Goal: Information Seeking & Learning: Learn about a topic

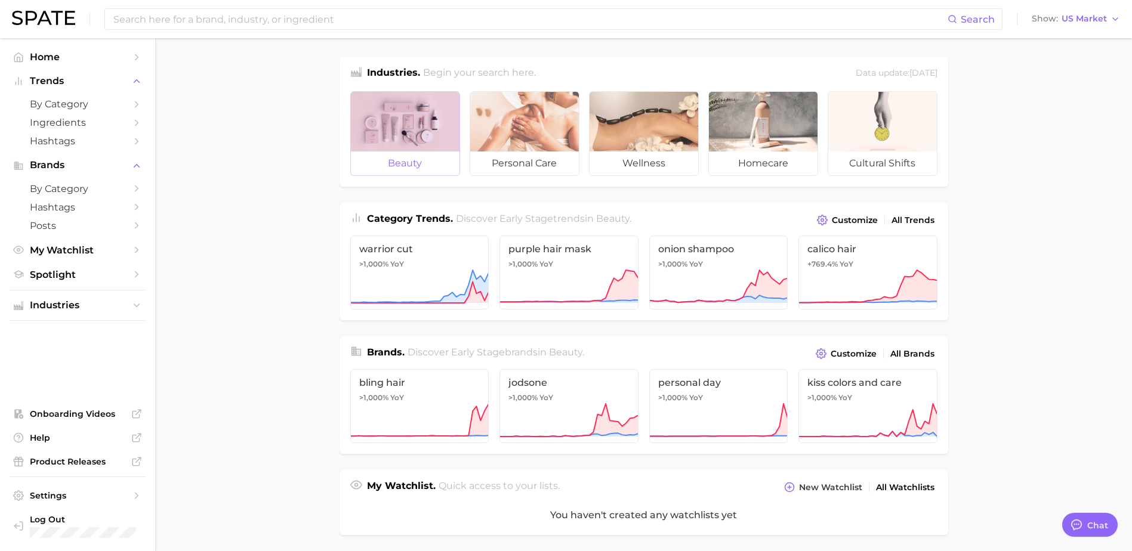
click at [408, 128] on div at bounding box center [405, 122] width 109 height 60
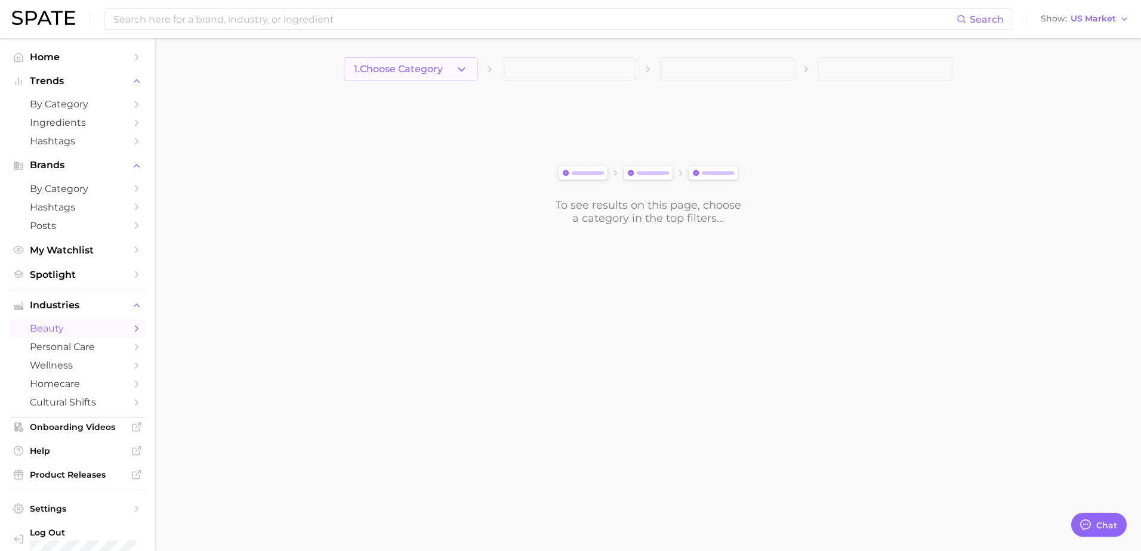
click at [462, 60] on button "1. Choose Category" at bounding box center [411, 69] width 134 height 24
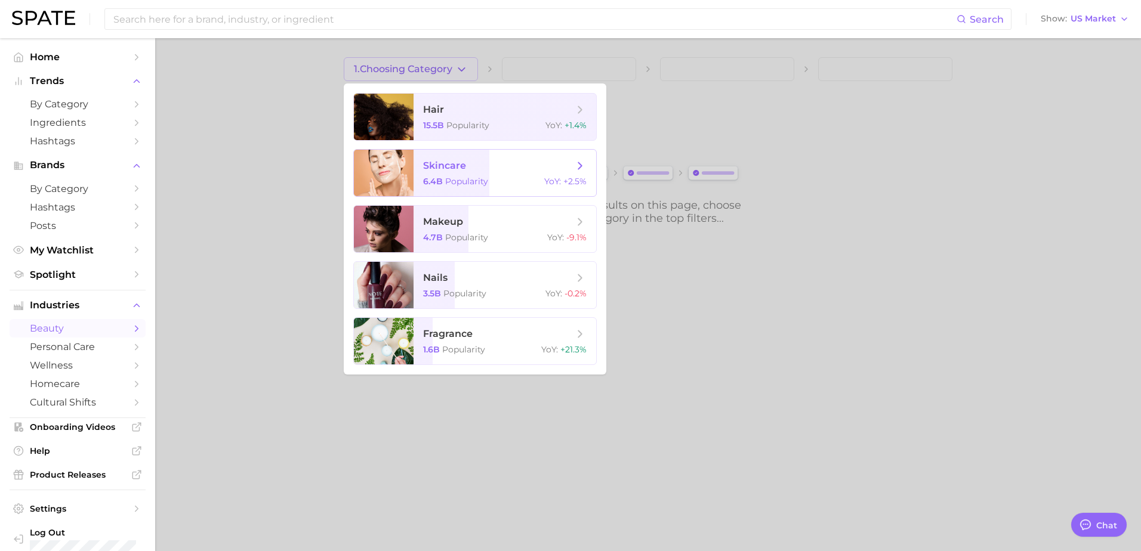
click at [557, 156] on span "skincare 6.4b Popularity YoY : +2.5%" at bounding box center [505, 173] width 183 height 47
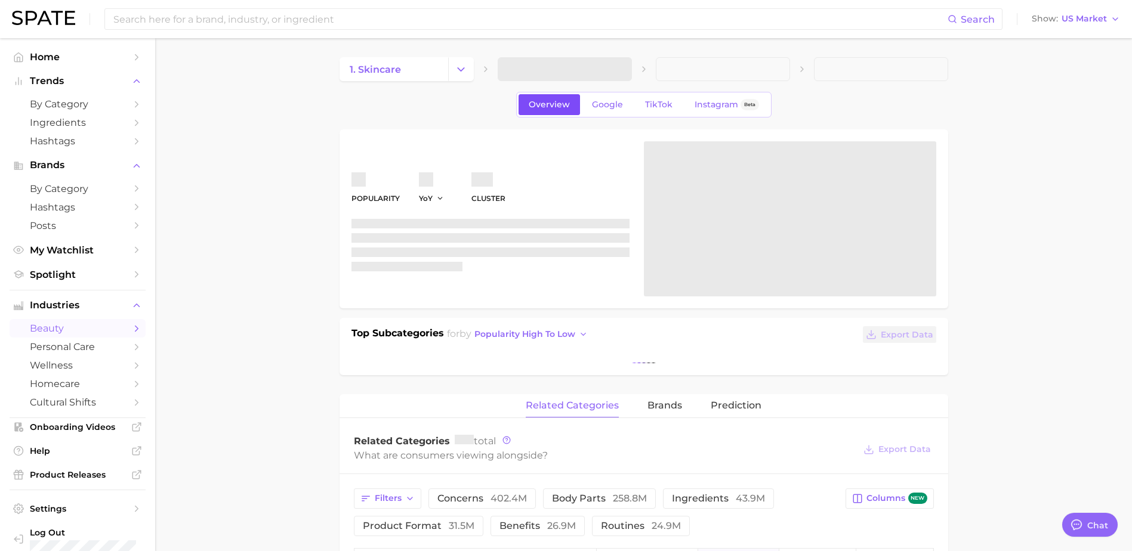
type textarea "x"
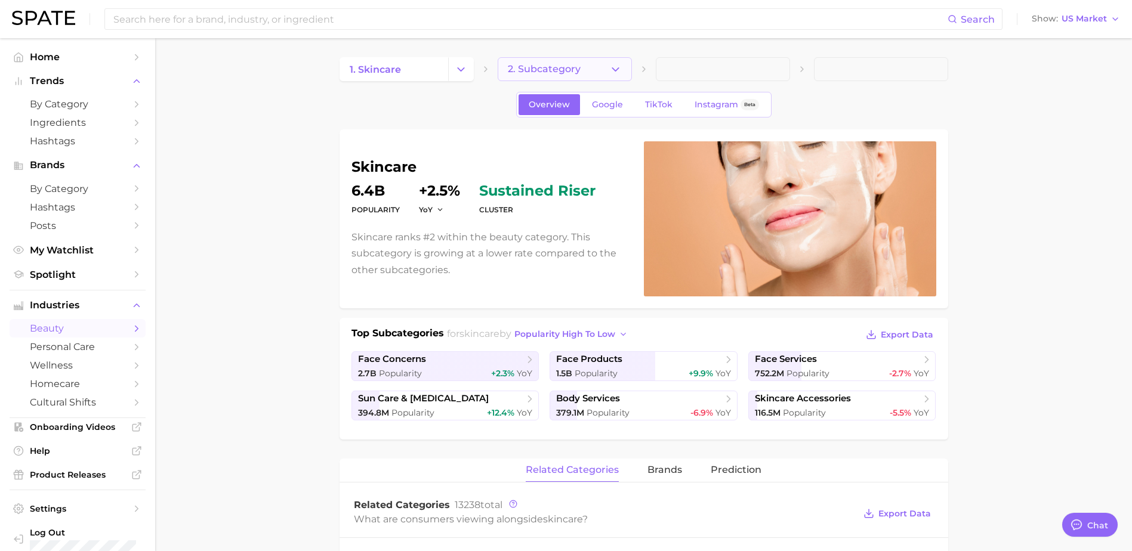
click at [615, 66] on icon "button" at bounding box center [615, 69] width 13 height 13
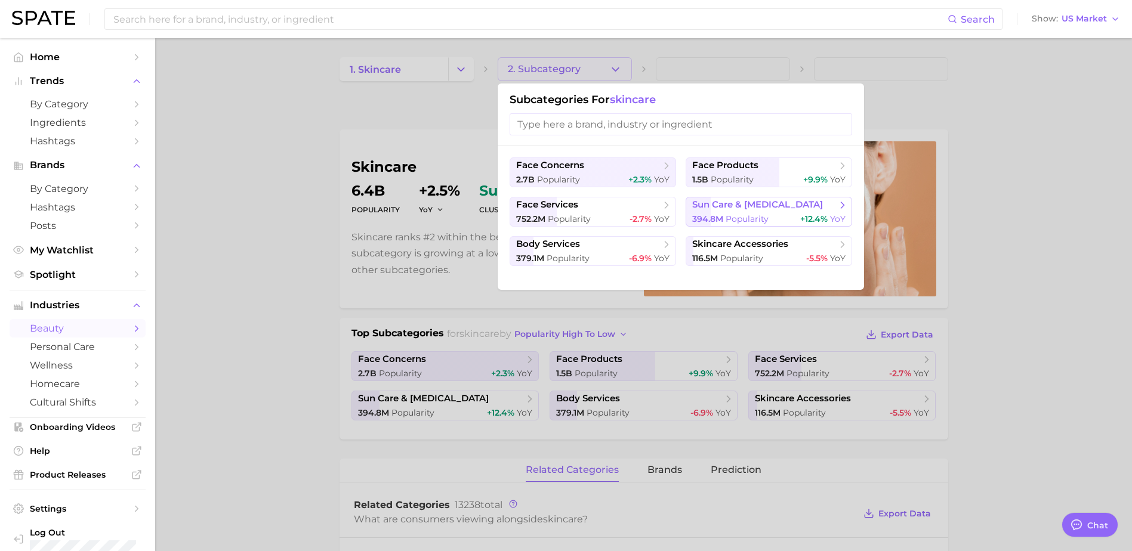
click at [842, 205] on icon at bounding box center [843, 205] width 12 height 12
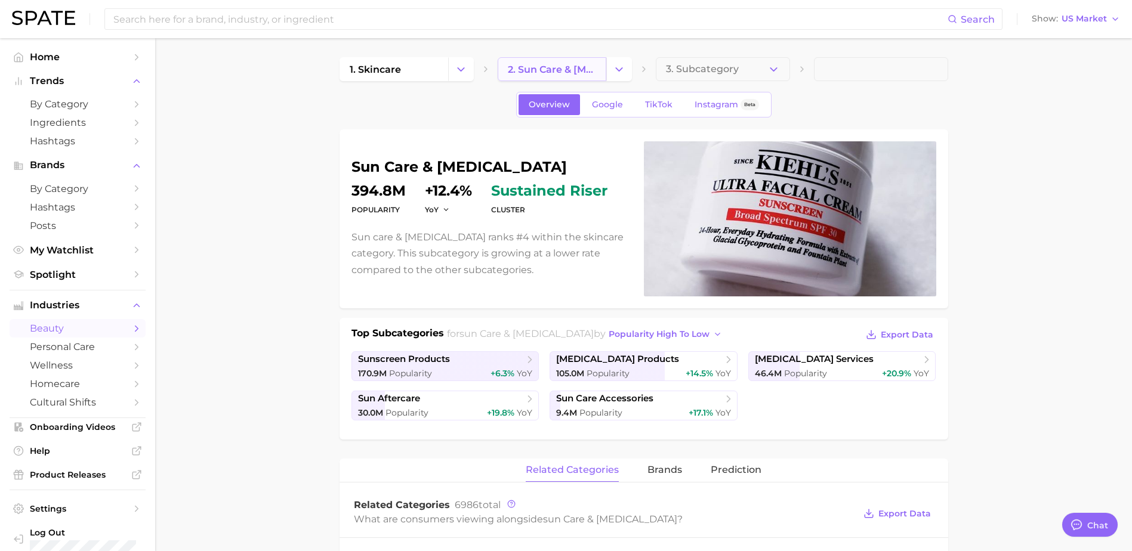
click at [563, 68] on span "2. sun care & tanning" at bounding box center [552, 69] width 88 height 11
click at [469, 66] on button "Change Category" at bounding box center [461, 69] width 26 height 24
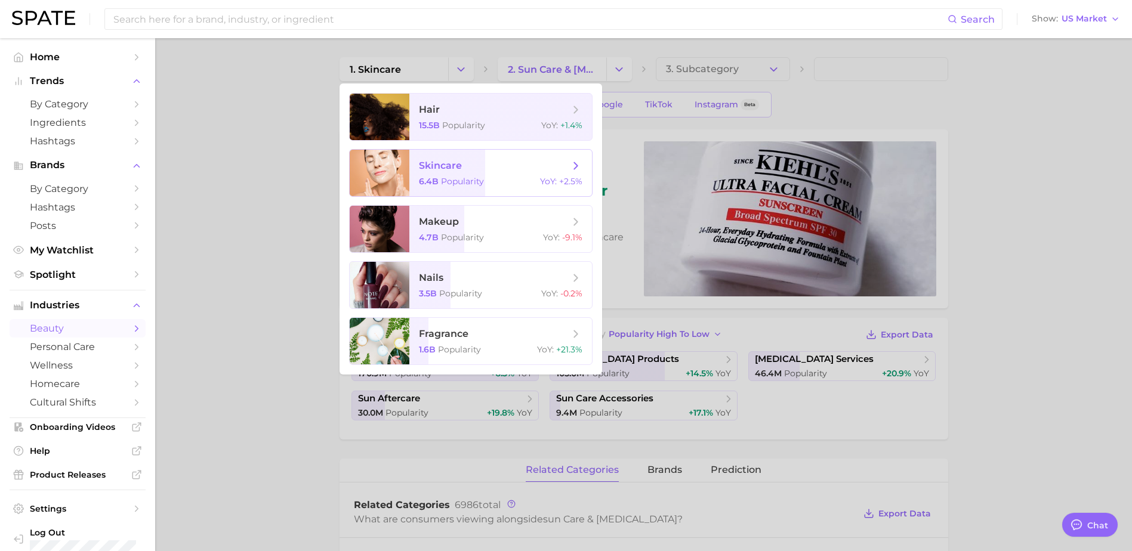
click at [574, 167] on icon at bounding box center [575, 165] width 13 height 13
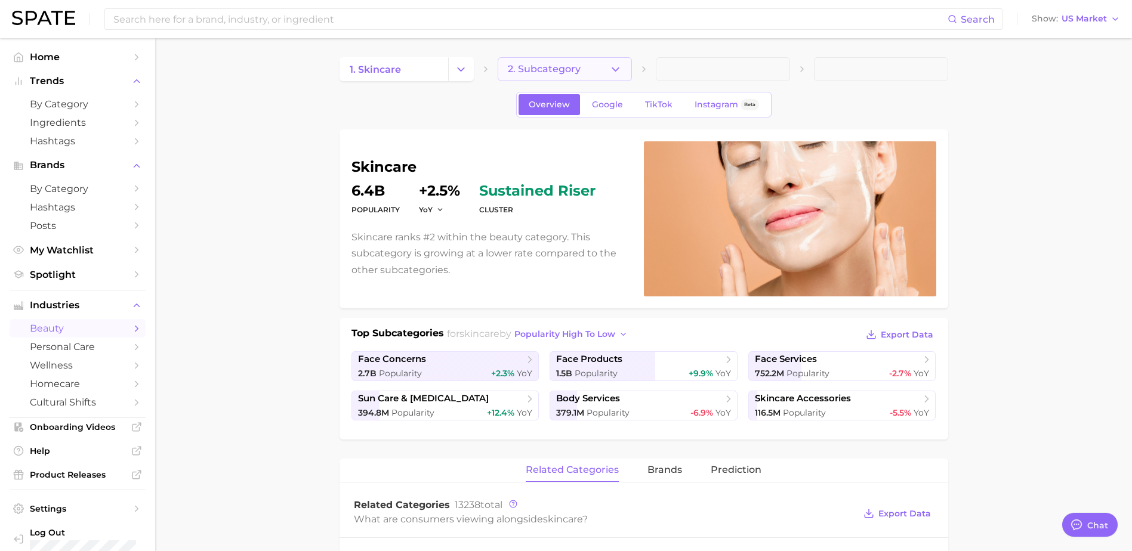
click at [606, 68] on button "2. Subcategory" at bounding box center [565, 69] width 134 height 24
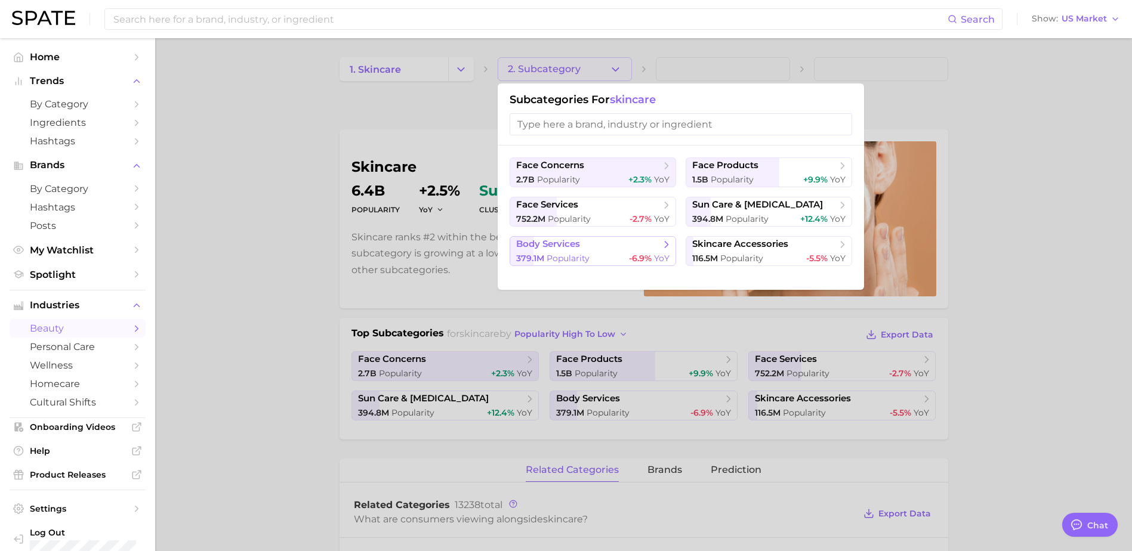
click at [656, 239] on span "body services" at bounding box center [588, 245] width 145 height 12
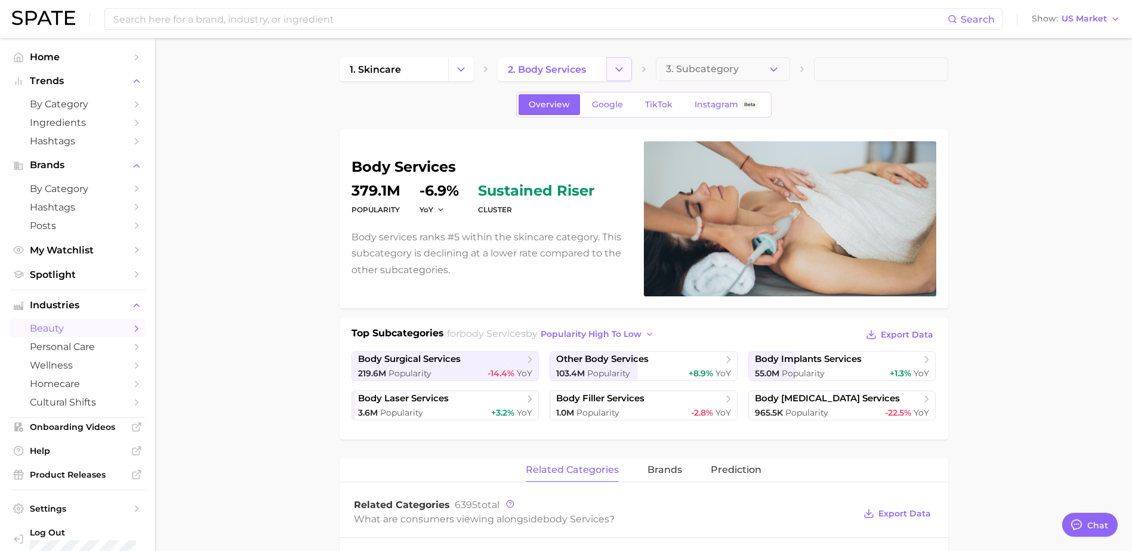
click at [615, 69] on icon "Change Category" at bounding box center [619, 69] width 13 height 13
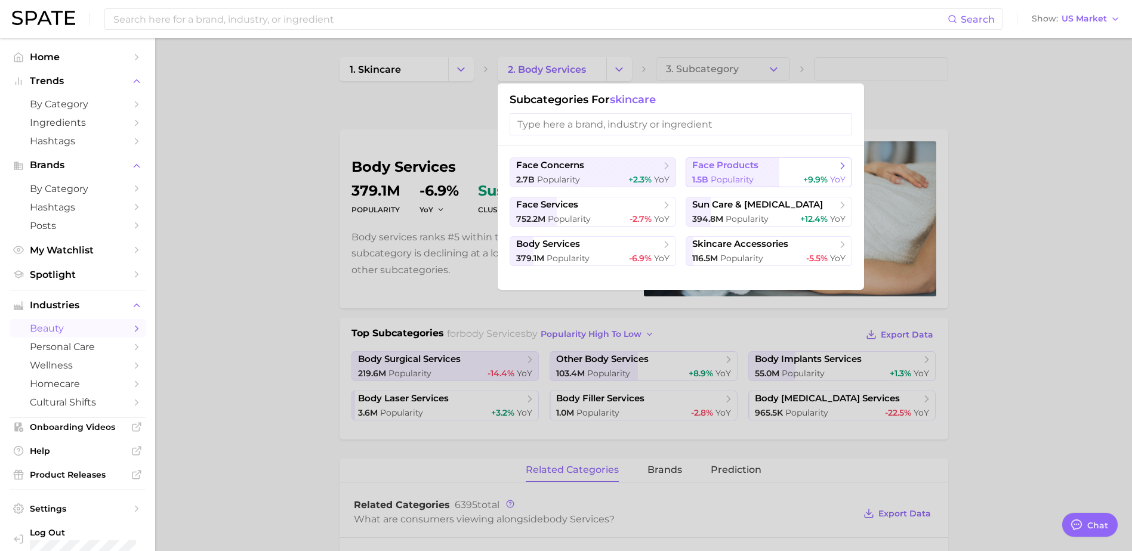
click at [762, 171] on span "face products" at bounding box center [764, 166] width 145 height 12
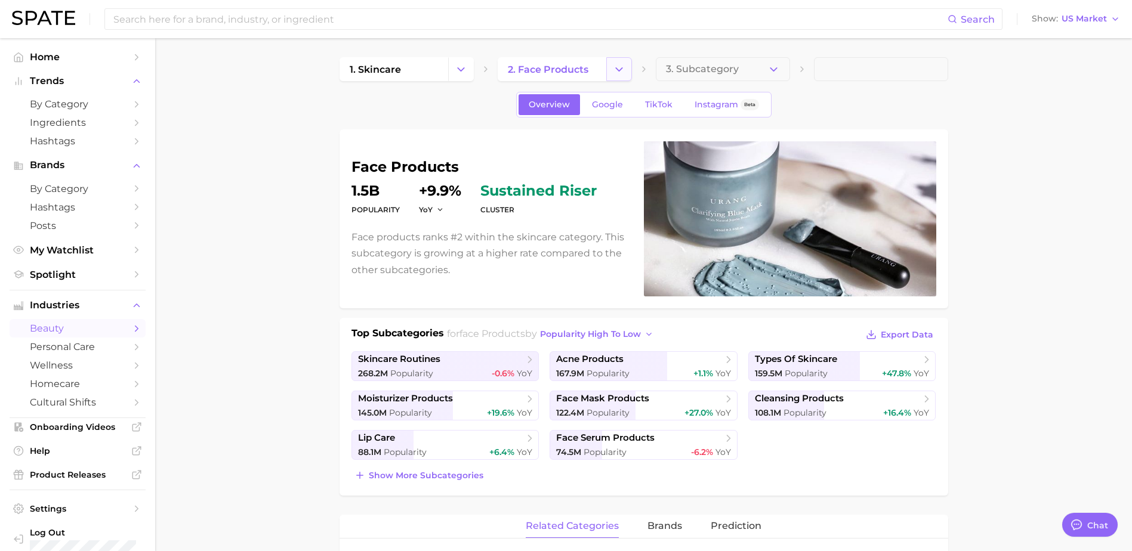
click at [620, 69] on icon "Change Category" at bounding box center [619, 69] width 13 height 13
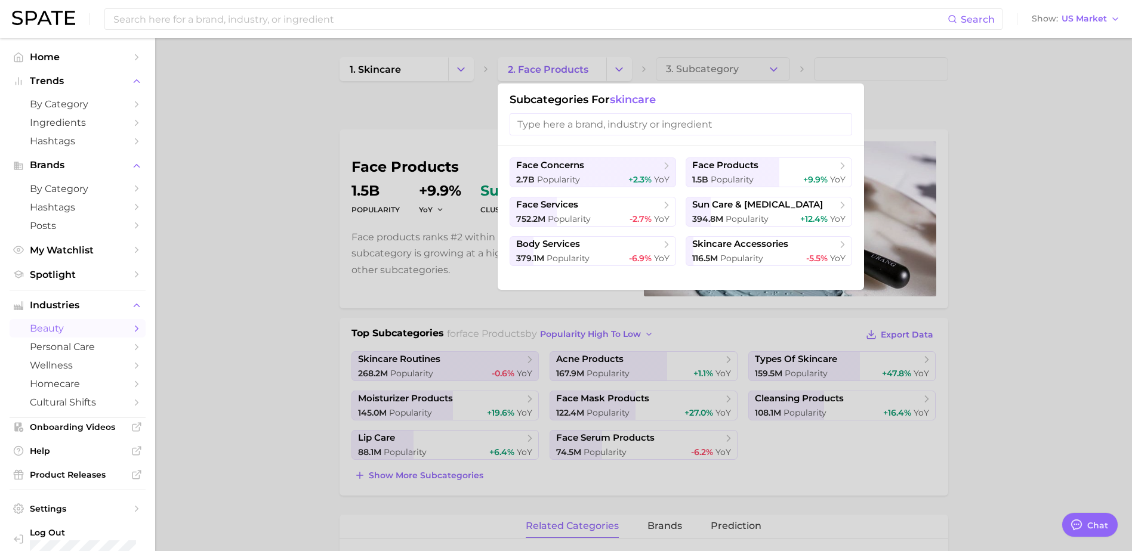
drag, startPoint x: 721, startPoint y: 30, endPoint x: 723, endPoint y: 36, distance: 6.4
click at [722, 32] on div "Search Show US Market" at bounding box center [566, 19] width 1108 height 38
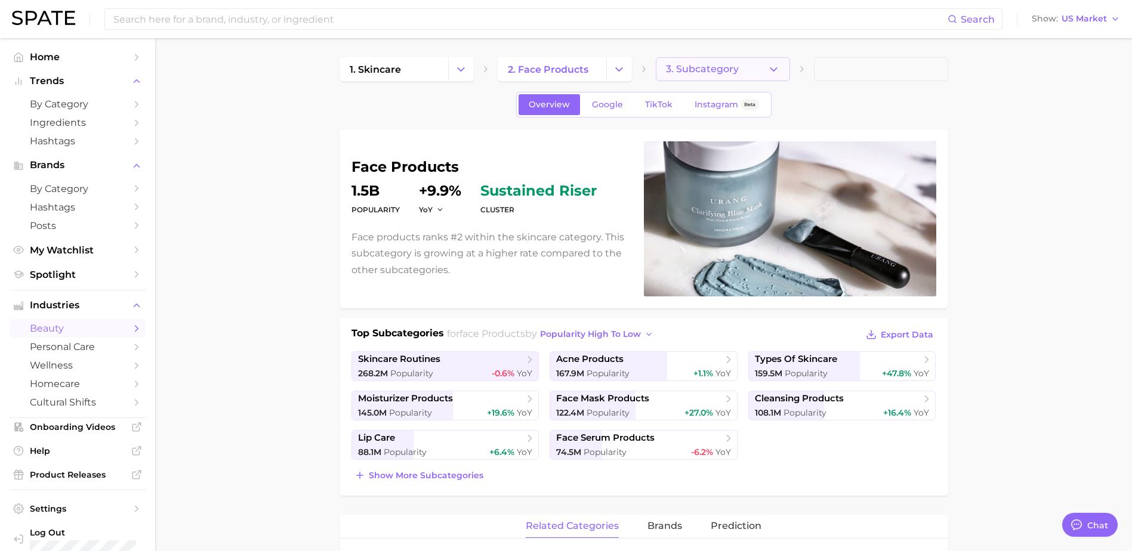
click at [732, 61] on button "3. Subcategory" at bounding box center [723, 69] width 134 height 24
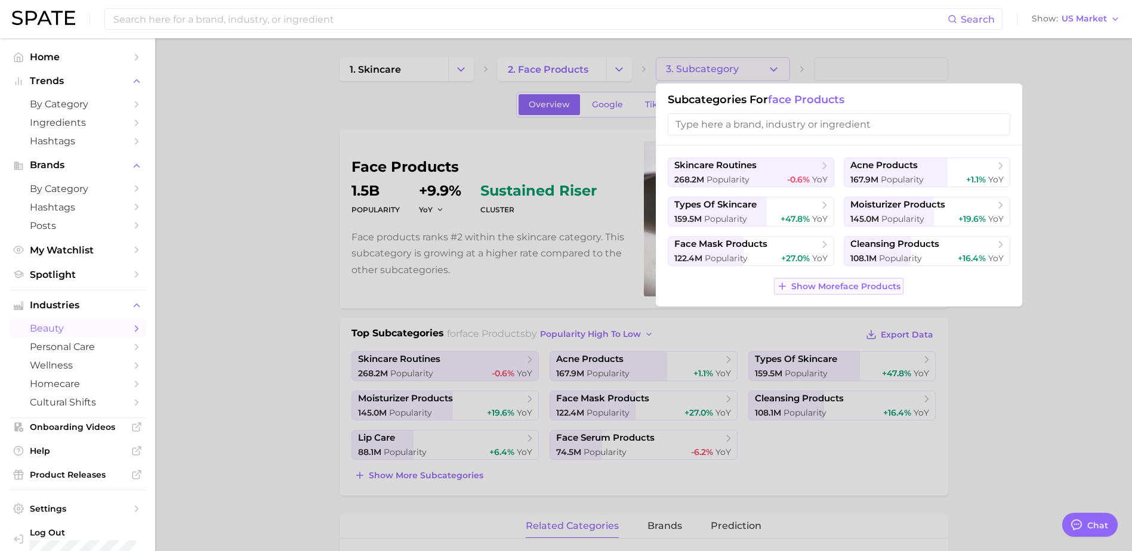
click at [827, 280] on button "Show More face products" at bounding box center [839, 286] width 130 height 17
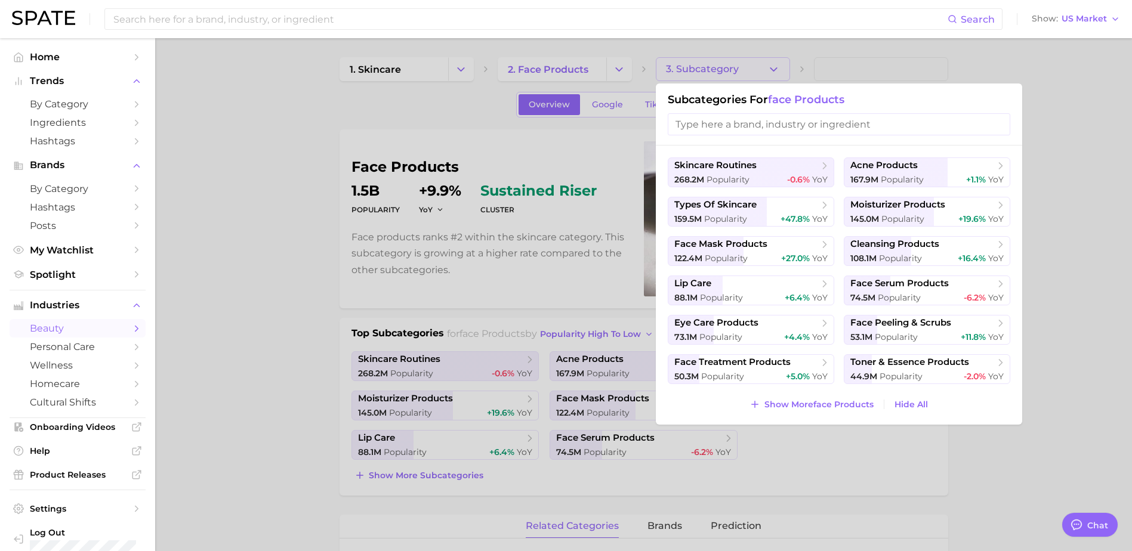
click at [551, 133] on div at bounding box center [566, 275] width 1132 height 551
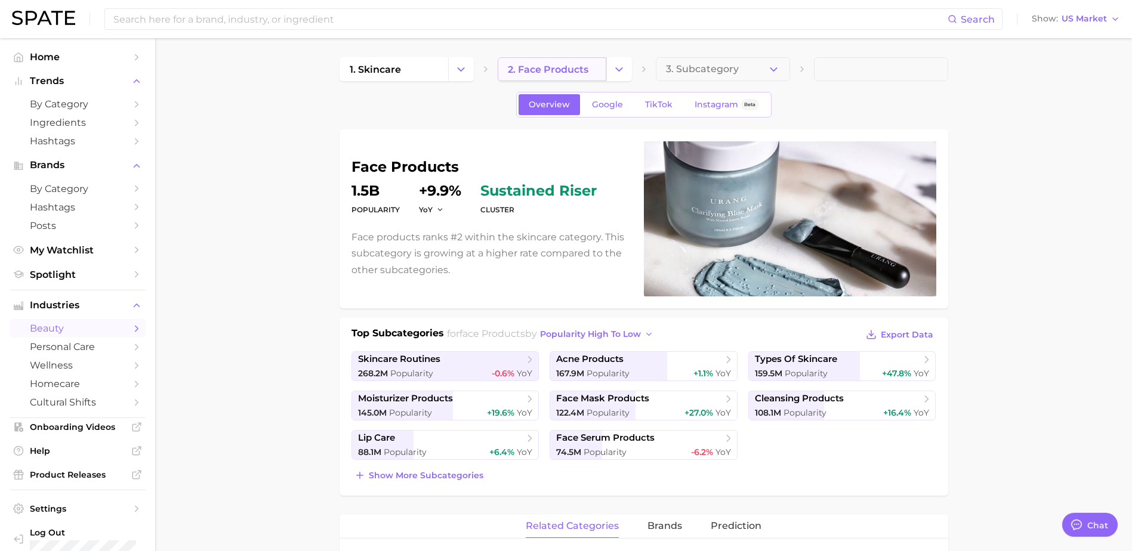
click at [560, 60] on link "2. face products" at bounding box center [552, 69] width 109 height 24
click at [607, 64] on button "Change Category" at bounding box center [619, 69] width 26 height 24
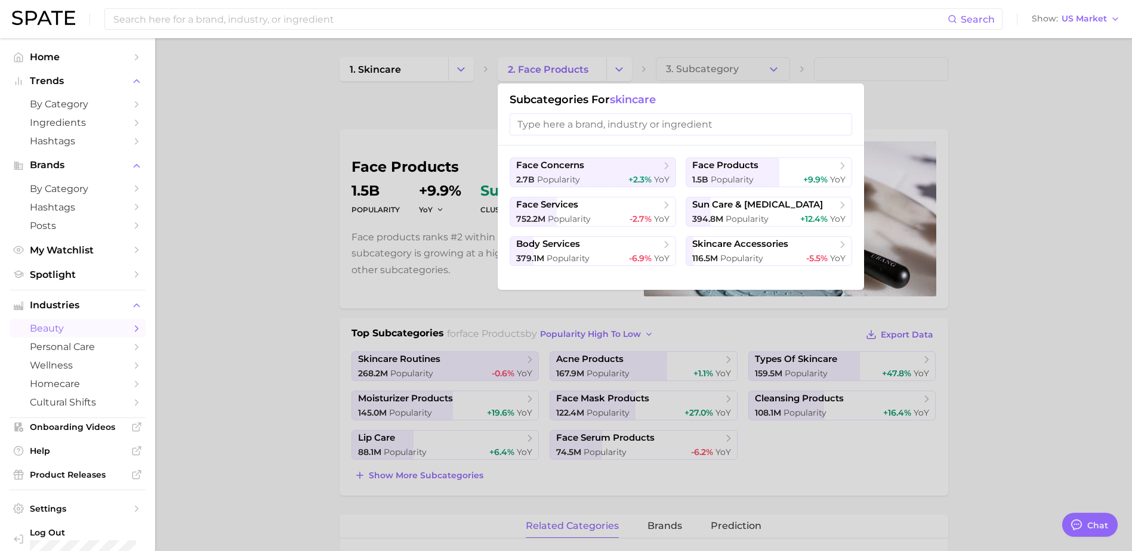
click at [648, 133] on input "search" at bounding box center [681, 124] width 343 height 22
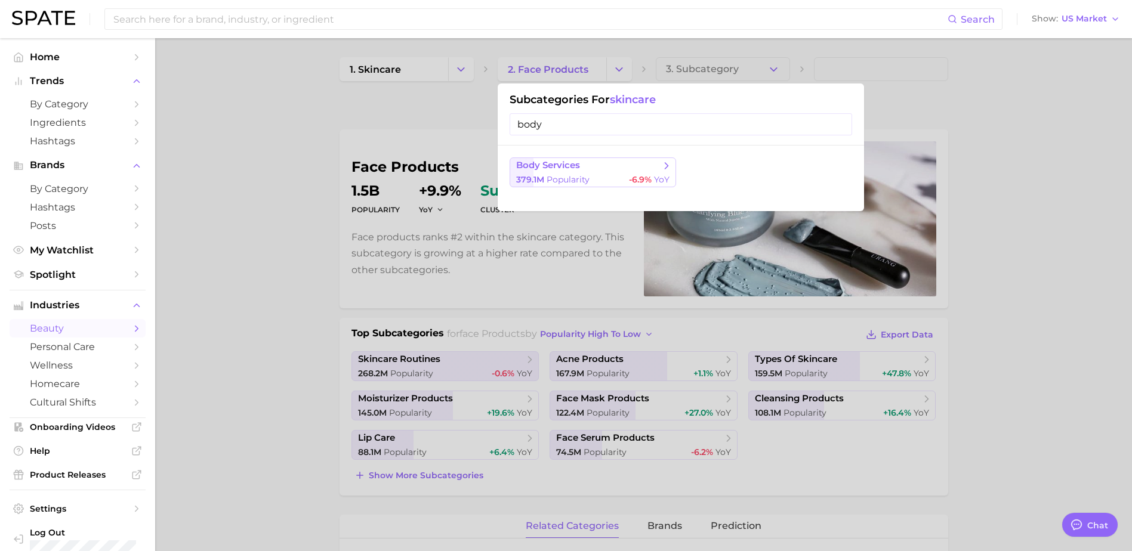
type input "body"
click at [637, 162] on span "body services" at bounding box center [588, 166] width 145 height 12
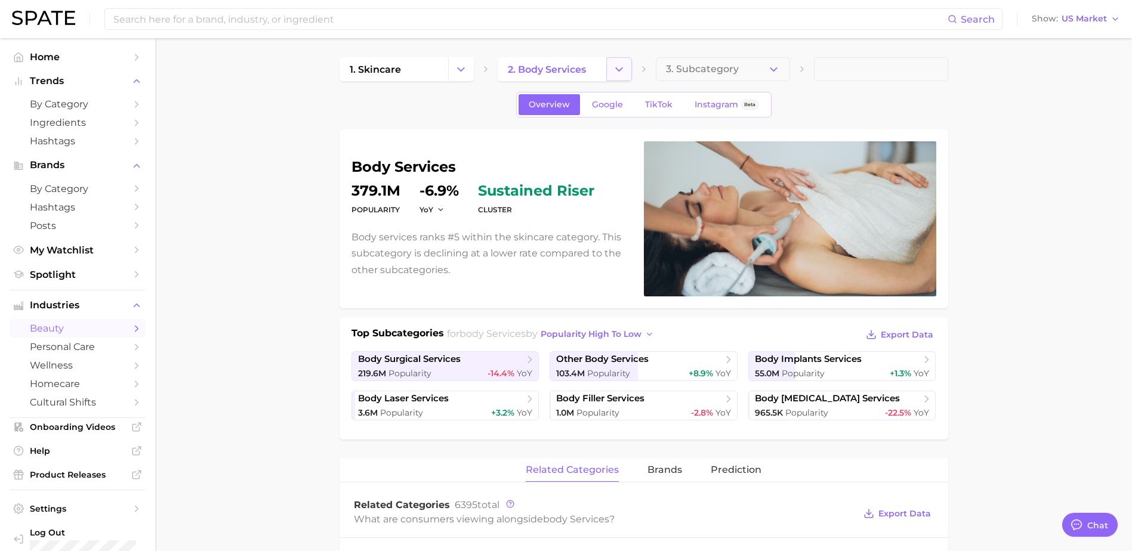
click at [623, 66] on icon "Change Category" at bounding box center [619, 69] width 13 height 13
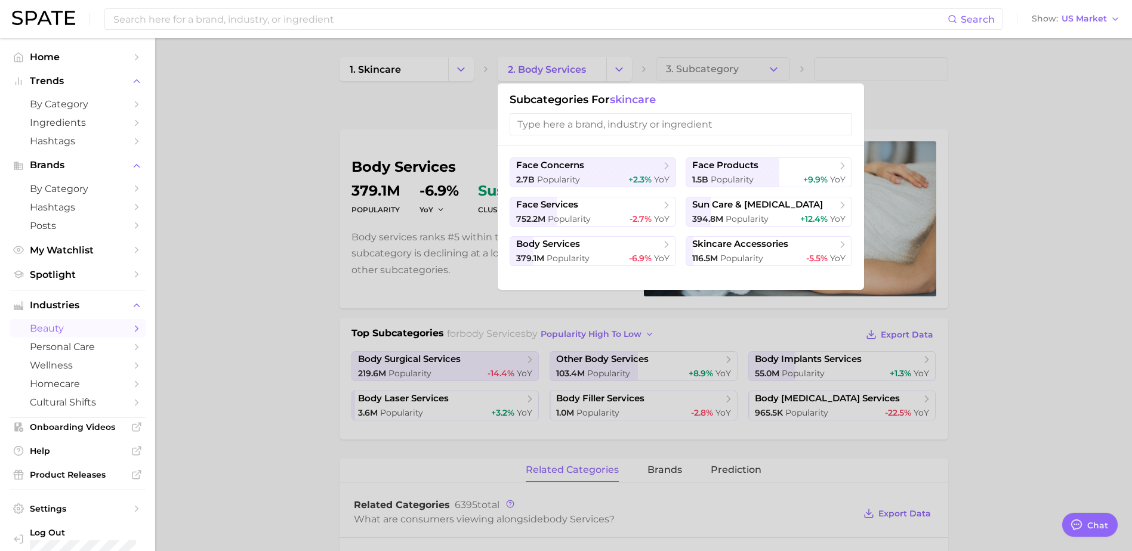
click at [621, 66] on div at bounding box center [566, 275] width 1132 height 551
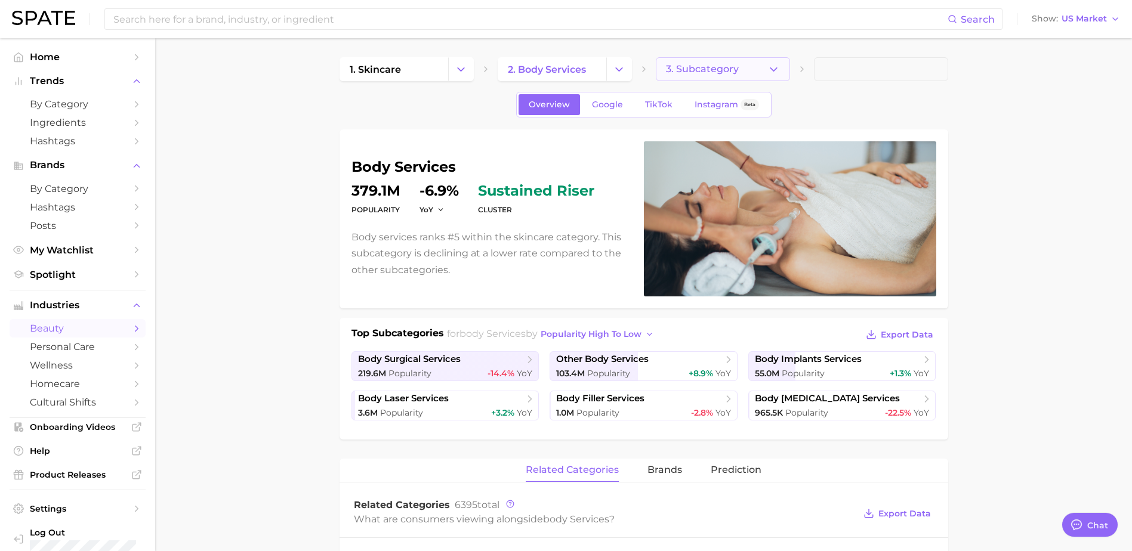
click at [723, 70] on span "3. Subcategory" at bounding box center [702, 69] width 73 height 11
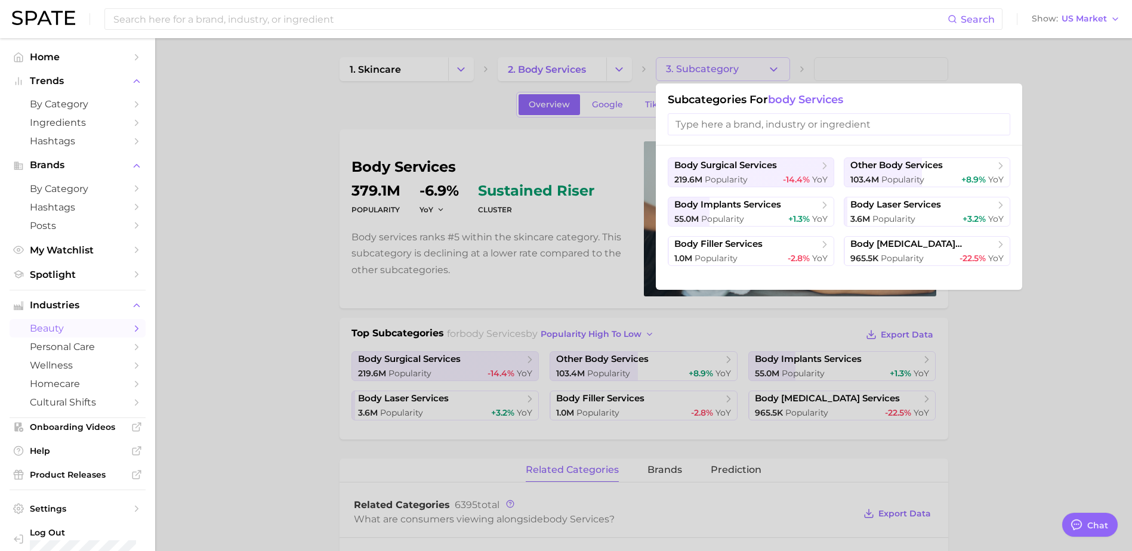
click at [512, 161] on div at bounding box center [566, 275] width 1132 height 551
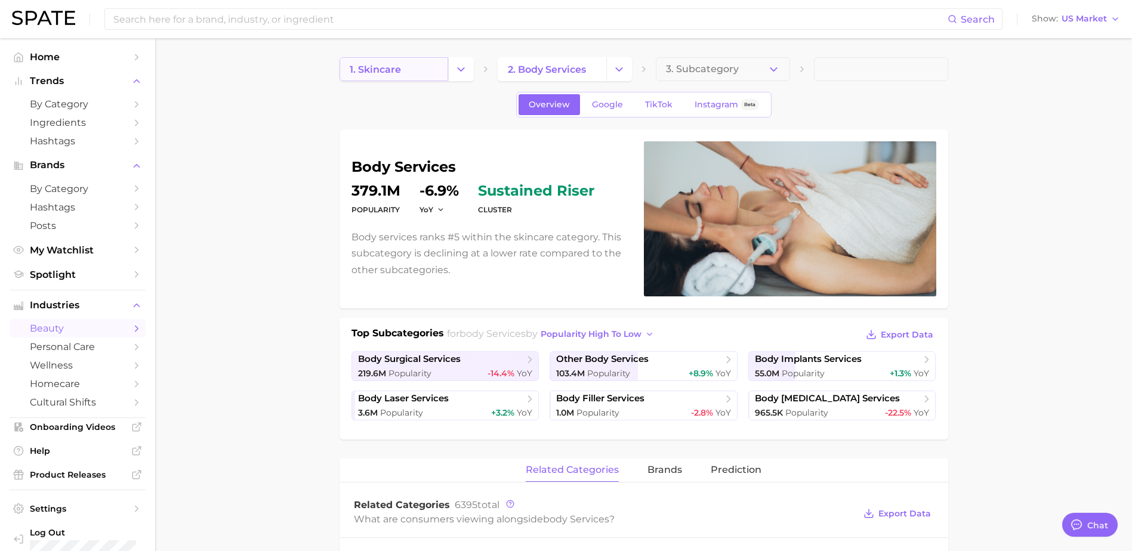
click at [445, 61] on link "1. skincare" at bounding box center [394, 69] width 109 height 24
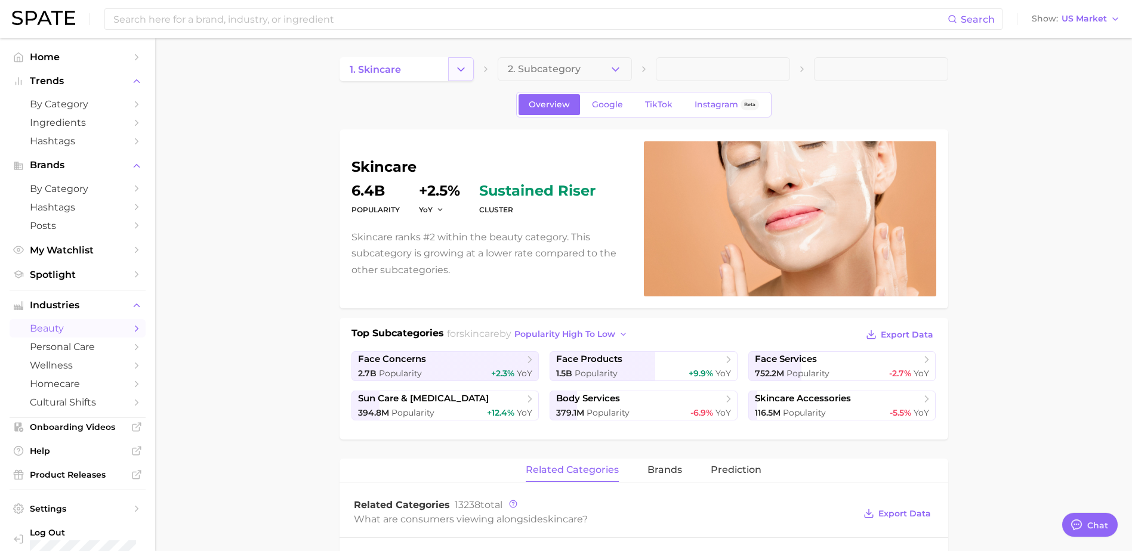
click at [466, 71] on icon "Change Category" at bounding box center [461, 69] width 13 height 13
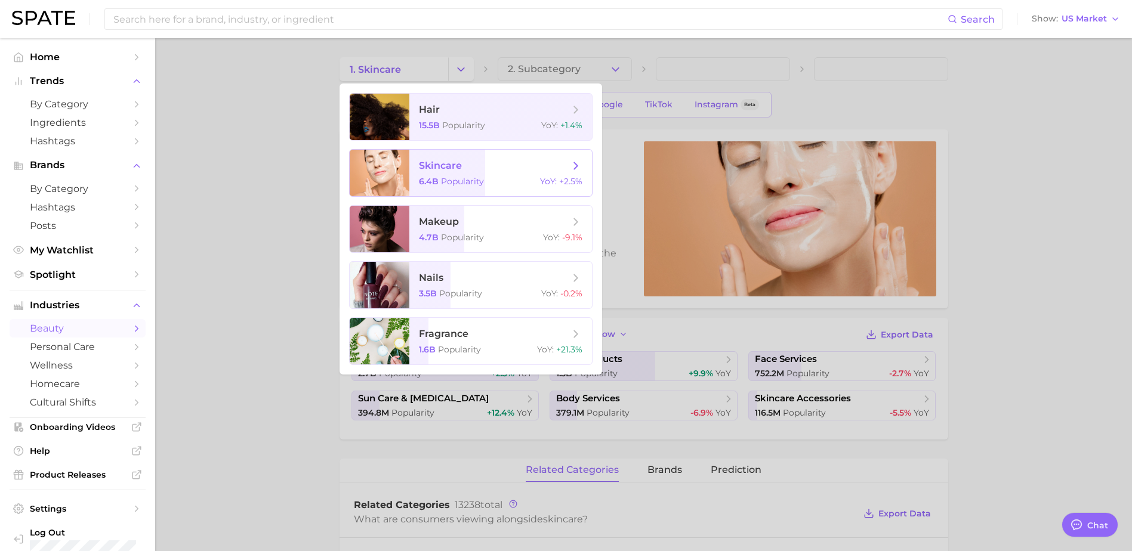
click at [532, 179] on div "6.4b Popularity YoY : +2.5%" at bounding box center [501, 181] width 164 height 11
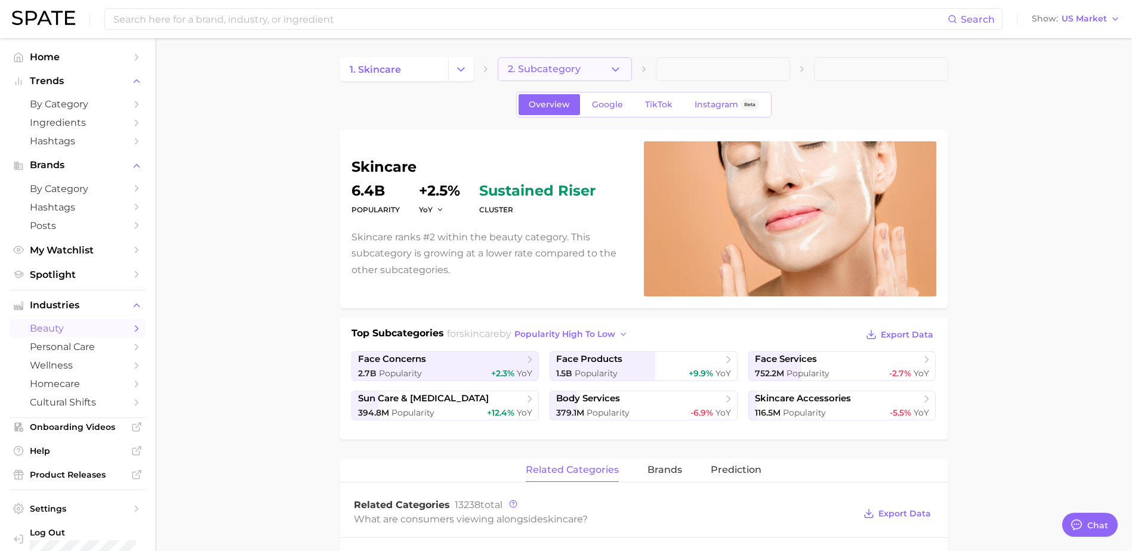
click at [602, 73] on button "2. Subcategory" at bounding box center [565, 69] width 134 height 24
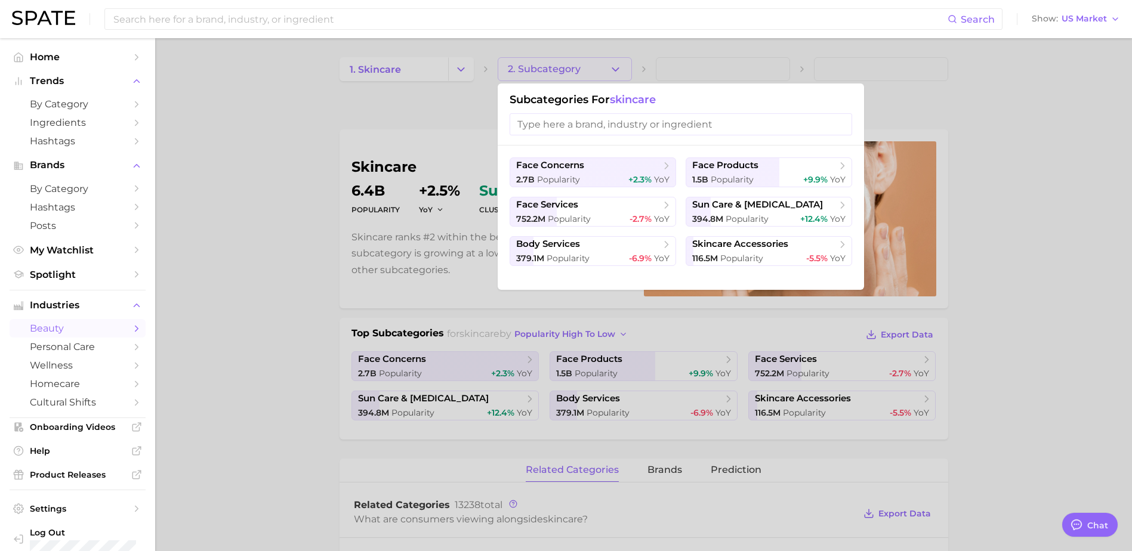
click at [644, 128] on input "search" at bounding box center [681, 124] width 343 height 22
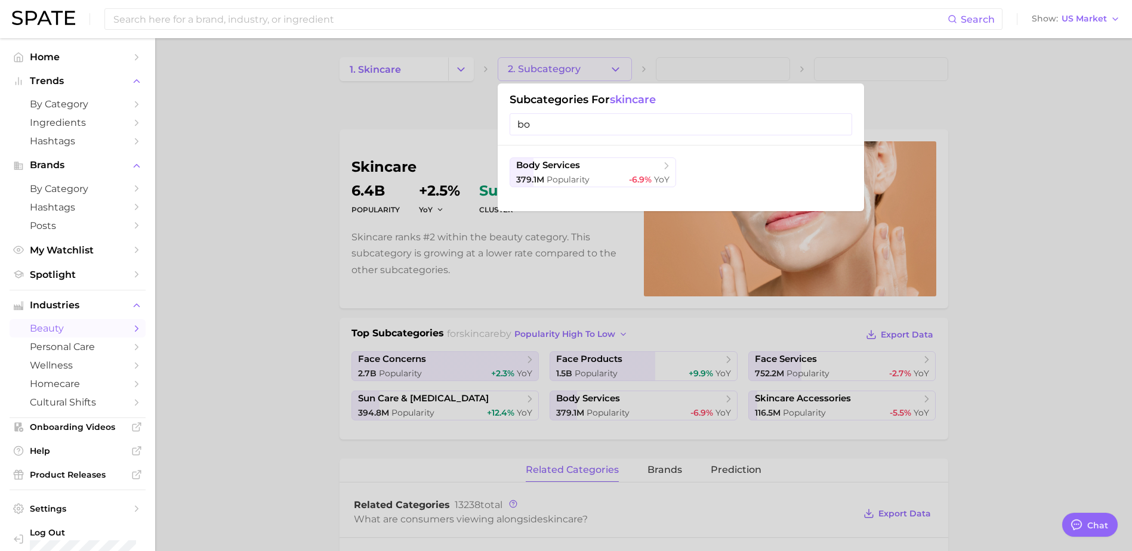
type input "b"
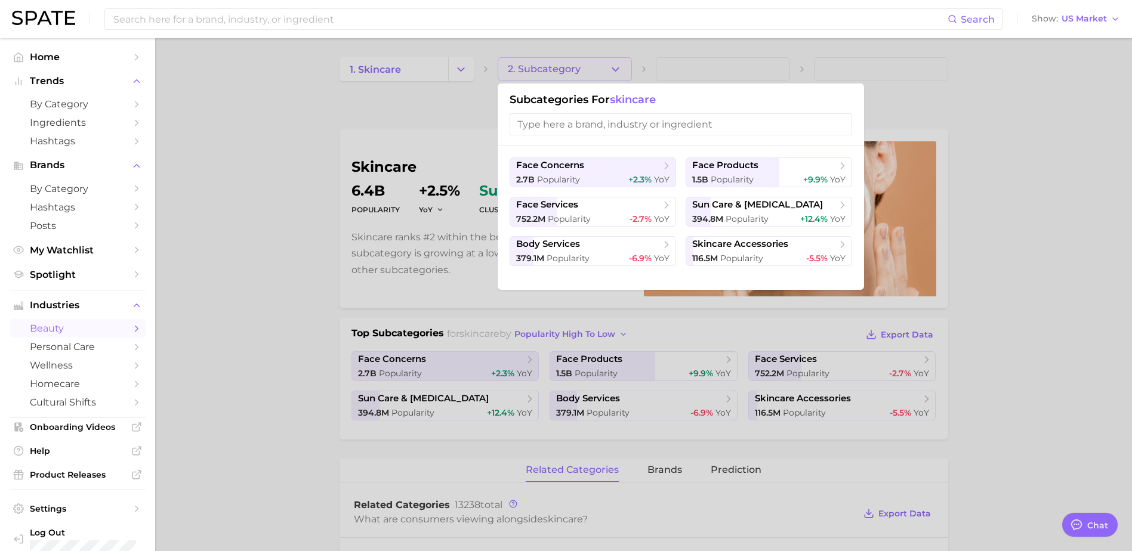
click at [716, 155] on div "face concerns 2.7b Popularity +2.3% YoY face products 1.5b Popularity +9.9% YoY…" at bounding box center [681, 218] width 366 height 144
click at [715, 172] on button "face products 1.5b Popularity +9.9% YoY" at bounding box center [769, 173] width 167 height 30
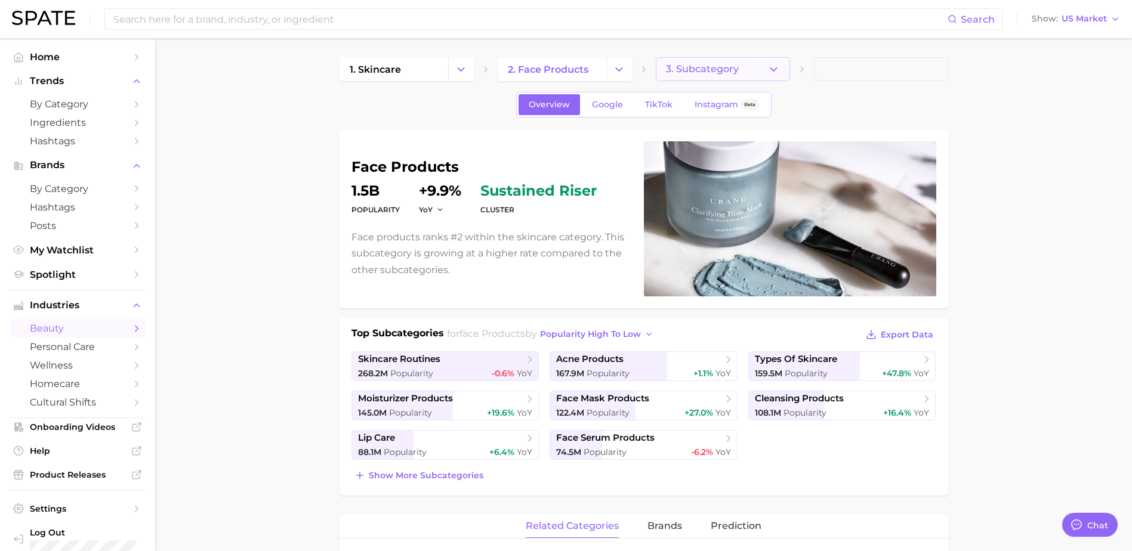
click at [779, 72] on icon "button" at bounding box center [774, 69] width 13 height 13
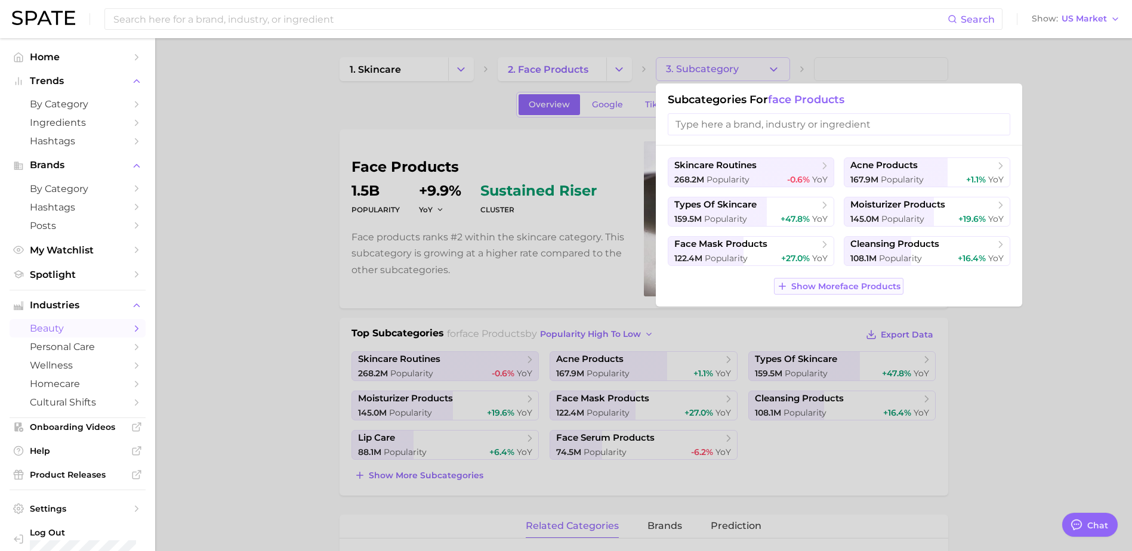
click at [799, 288] on span "Show More face products" at bounding box center [845, 287] width 109 height 10
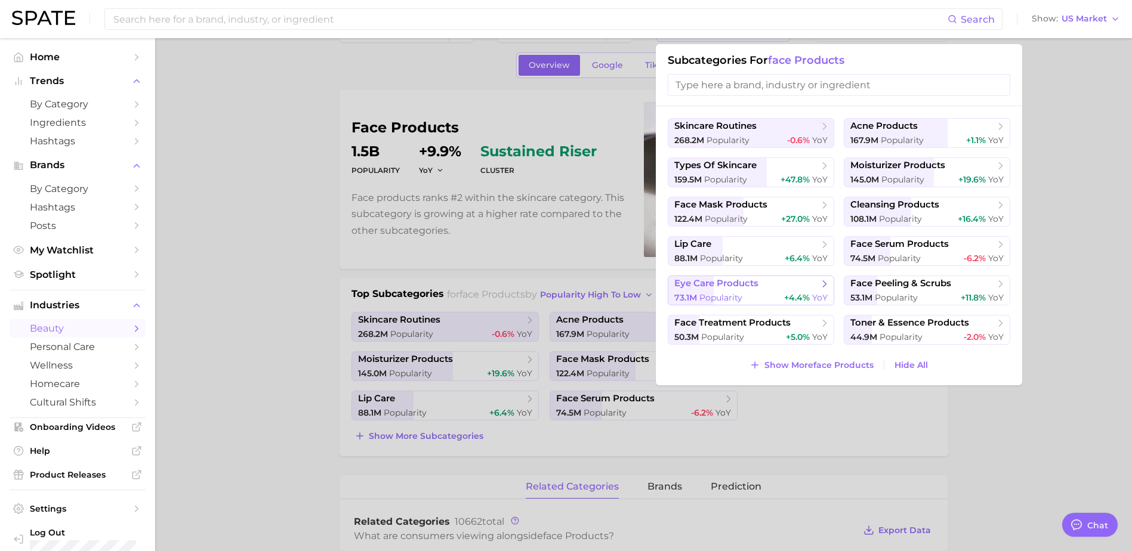
scroll to position [60, 0]
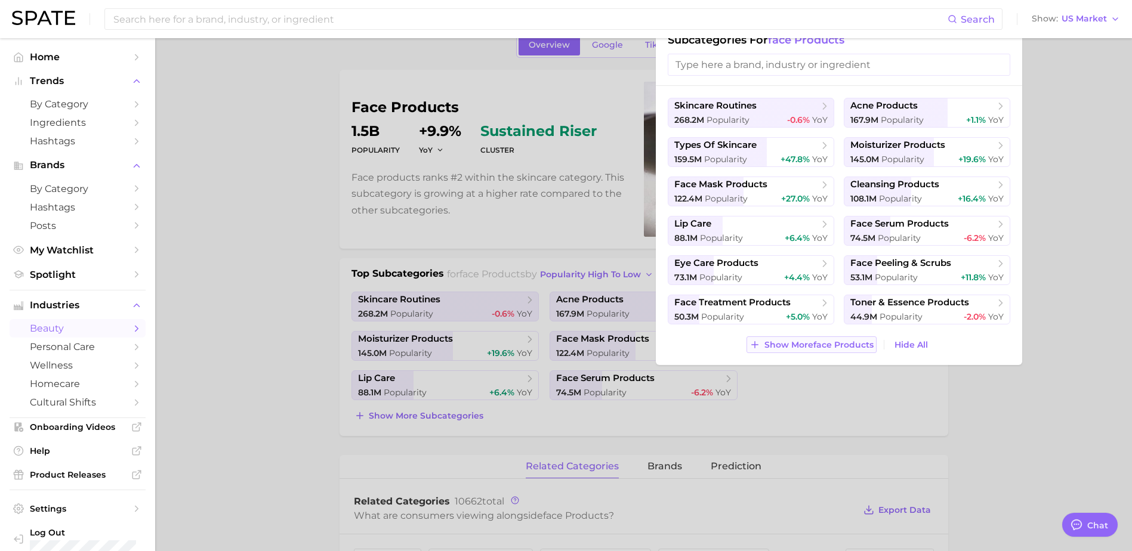
click at [818, 341] on span "Show More face products" at bounding box center [819, 345] width 109 height 10
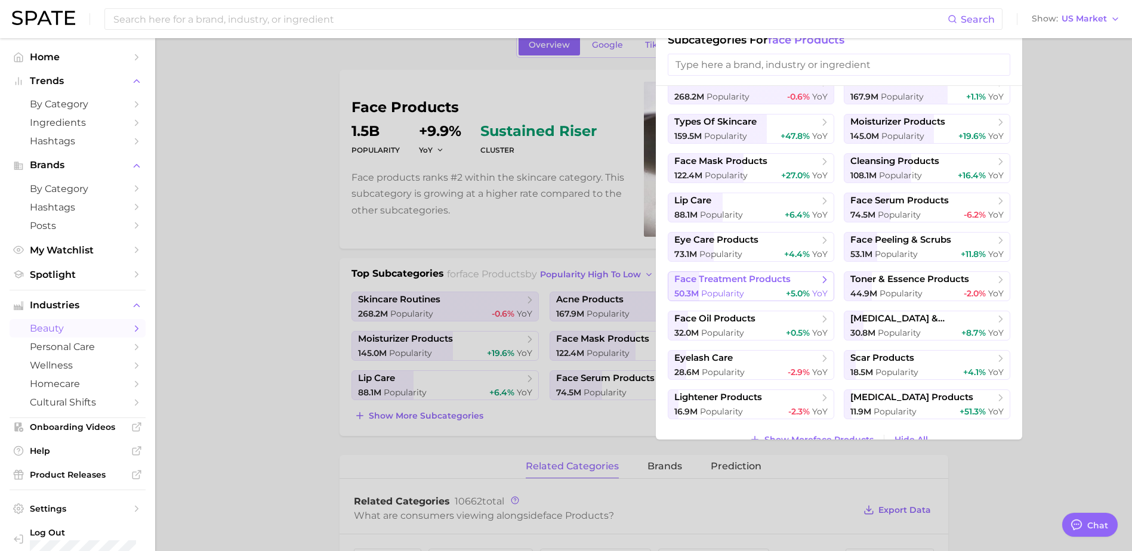
scroll to position [44, 0]
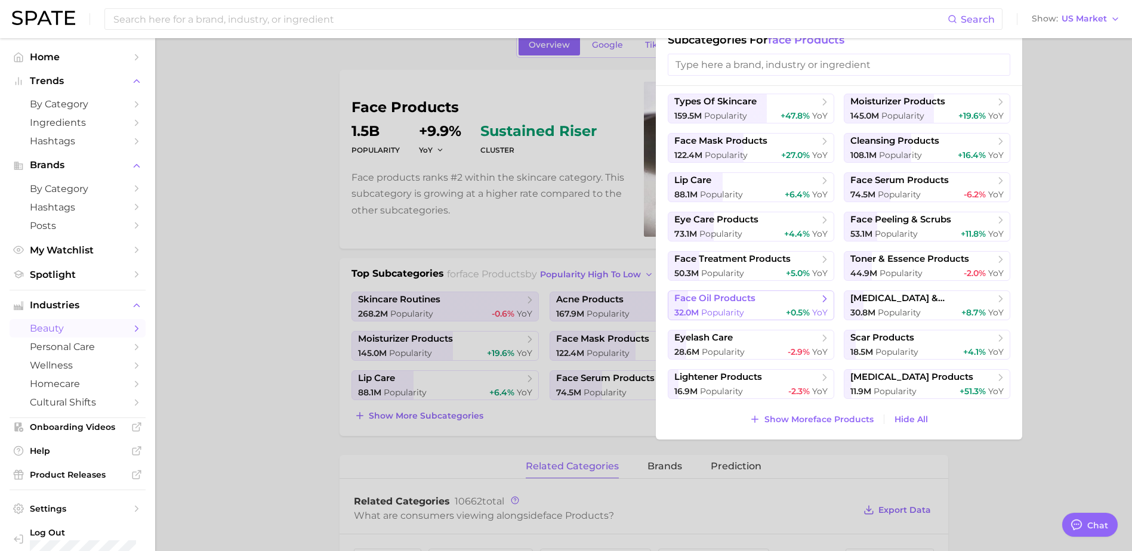
click at [821, 301] on icon at bounding box center [825, 299] width 12 height 12
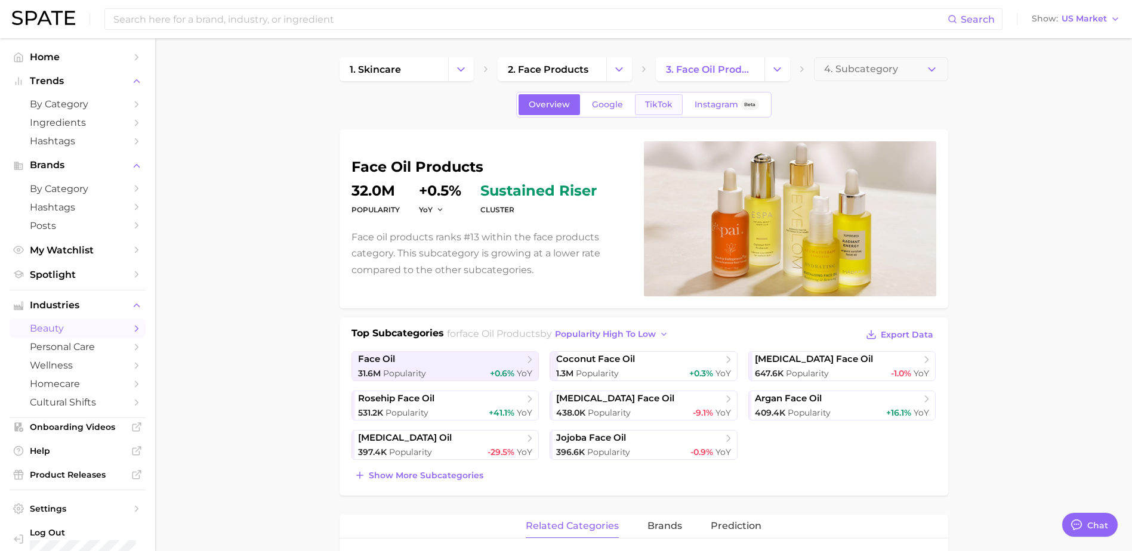
click at [680, 98] on link "TikTok" at bounding box center [659, 104] width 48 height 21
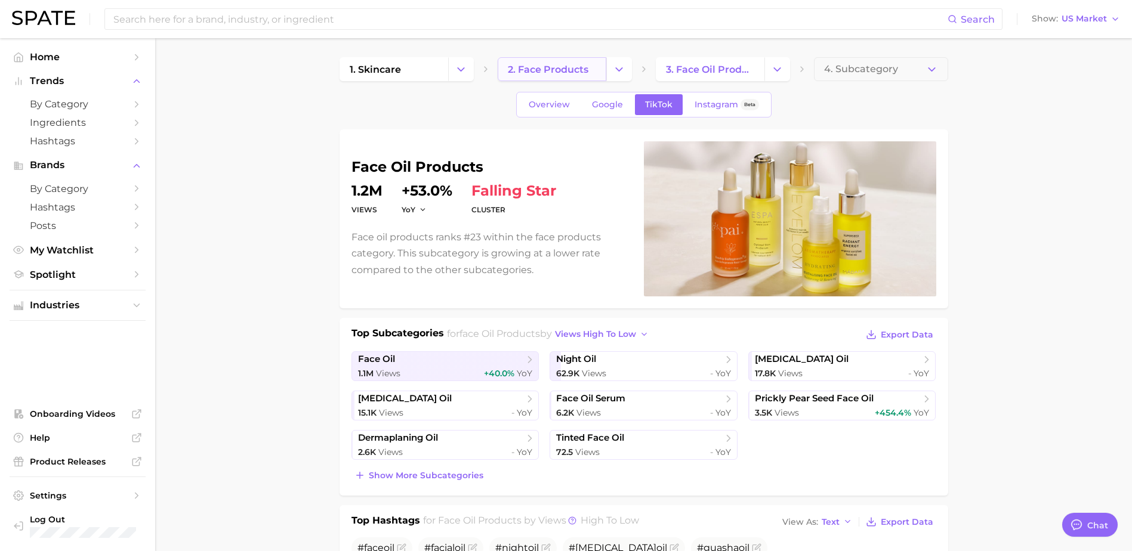
click at [597, 64] on link "2. face products" at bounding box center [552, 69] width 109 height 24
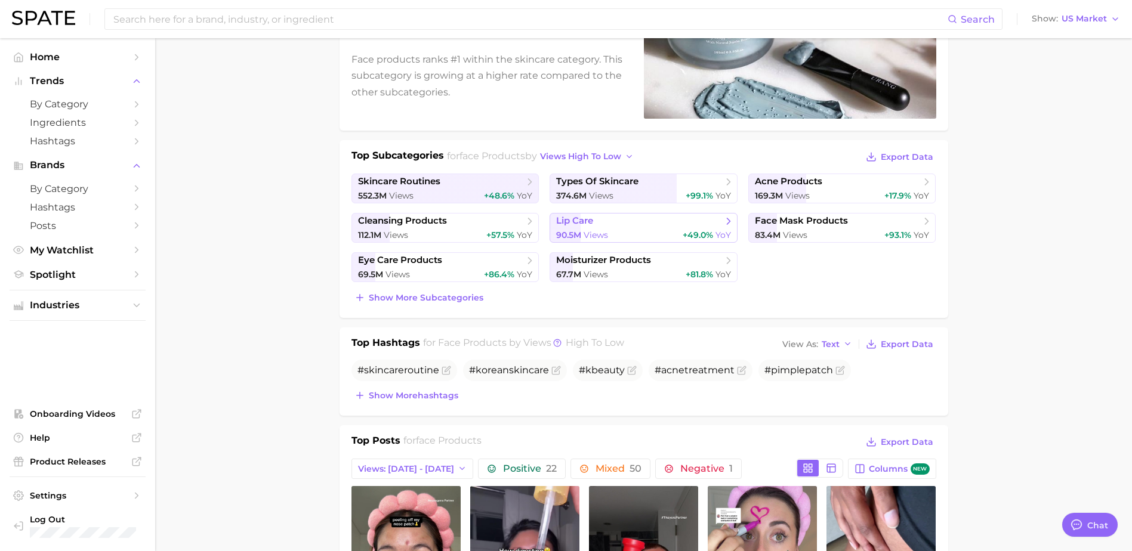
scroll to position [179, 0]
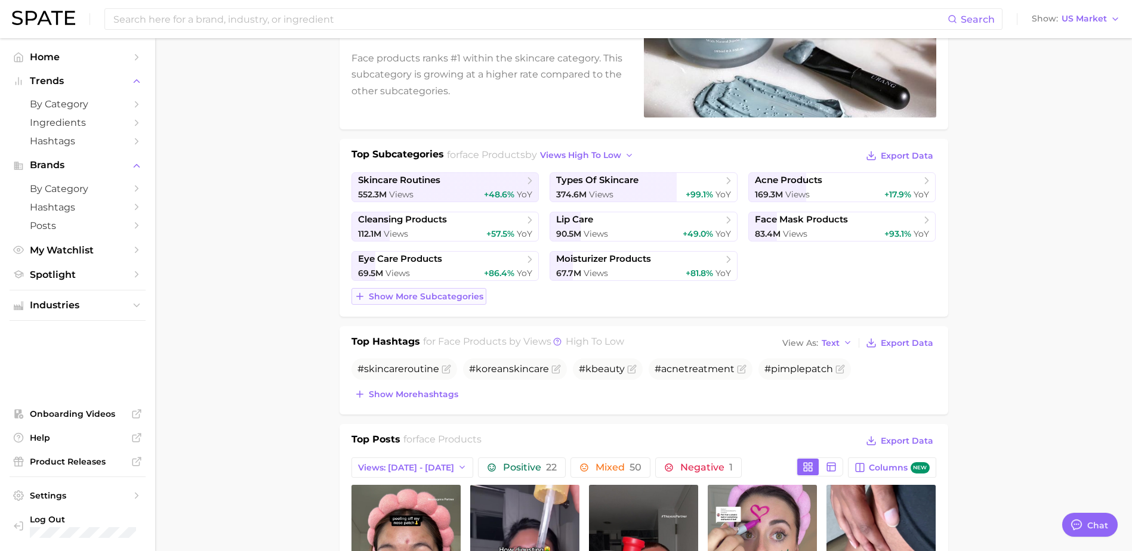
click at [433, 298] on span "Show more subcategories" at bounding box center [426, 297] width 115 height 10
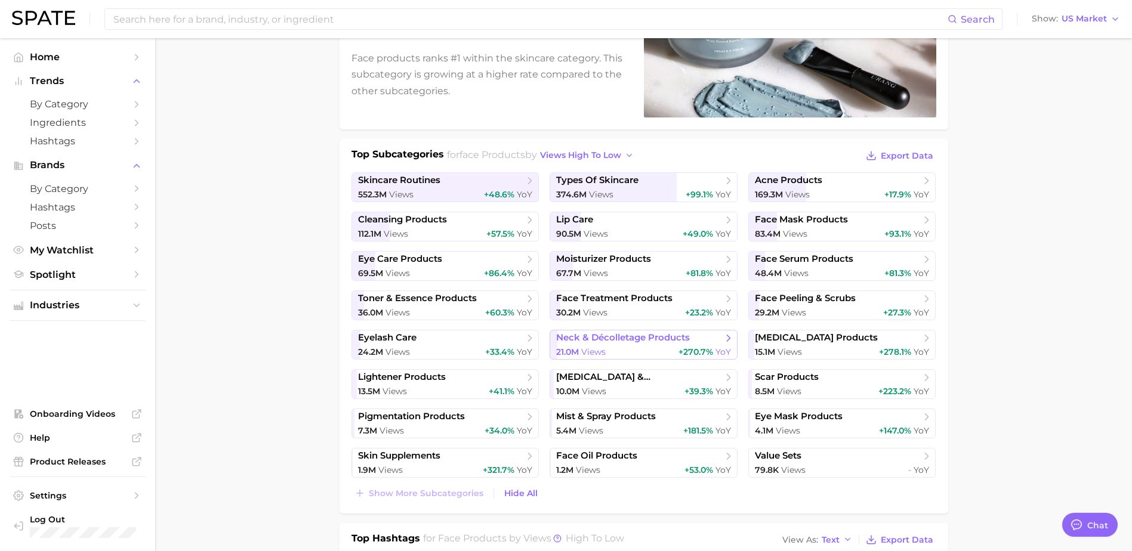
click at [722, 341] on span "neck & décolletage products" at bounding box center [639, 338] width 166 height 12
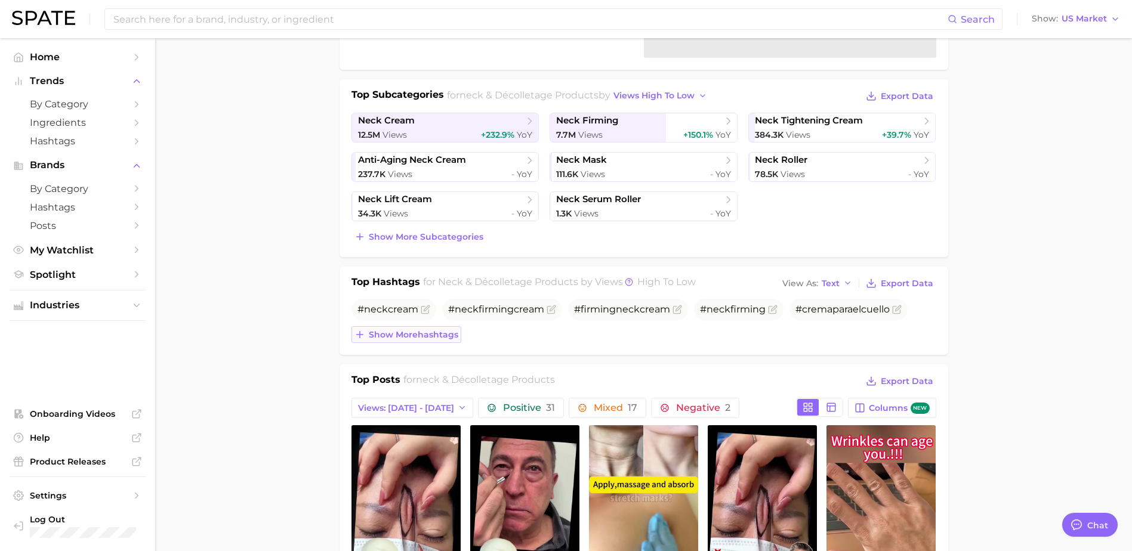
click at [442, 338] on span "Show more hashtags" at bounding box center [414, 335] width 90 height 10
